Goal: Task Accomplishment & Management: Complete application form

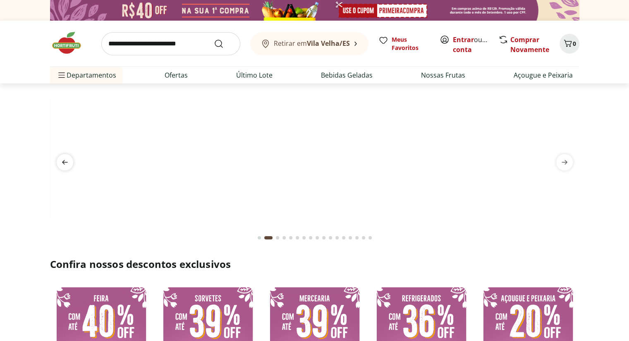
click at [64, 164] on icon "previous" at bounding box center [65, 162] width 6 height 5
click at [67, 164] on icon "previous" at bounding box center [65, 162] width 10 height 10
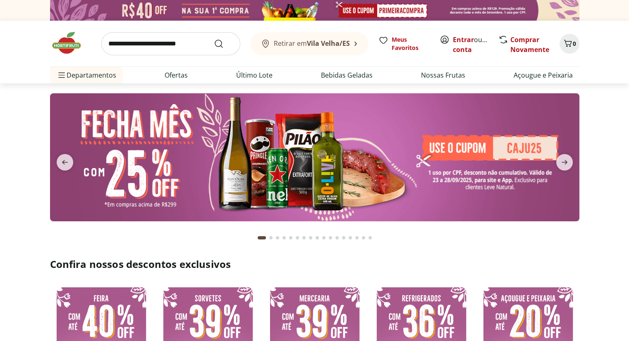
click at [474, 143] on img at bounding box center [314, 157] width 529 height 128
click at [460, 37] on link "Entrar" at bounding box center [462, 39] width 21 height 9
click at [476, 49] on link "Criar conta" at bounding box center [474, 44] width 45 height 19
